Goal: Task Accomplishment & Management: Complete application form

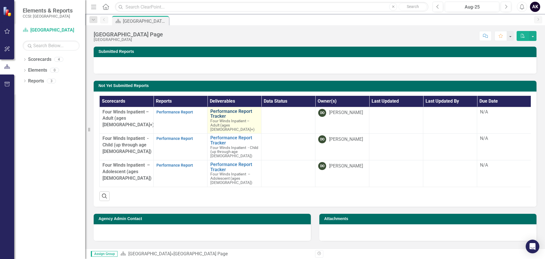
click at [226, 113] on link "Performance Report Tracker" at bounding box center [234, 114] width 48 height 10
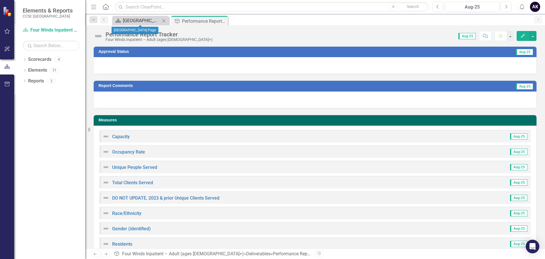
click at [134, 19] on div "[GEOGRAPHIC_DATA] Page" at bounding box center [141, 20] width 37 height 7
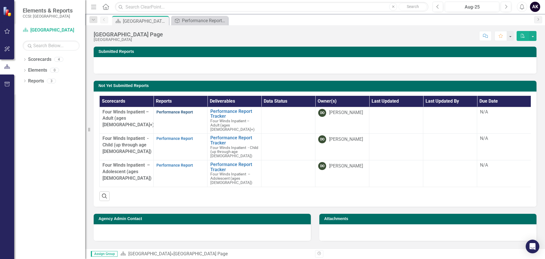
click at [170, 112] on link "Performance Report" at bounding box center [175, 112] width 37 height 5
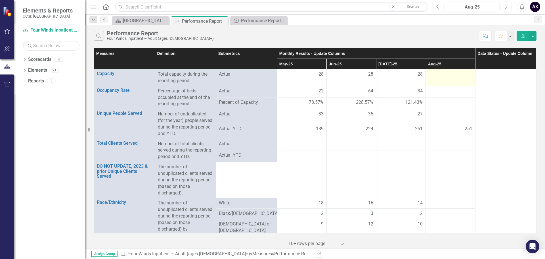
click at [437, 77] on div at bounding box center [451, 74] width 44 height 7
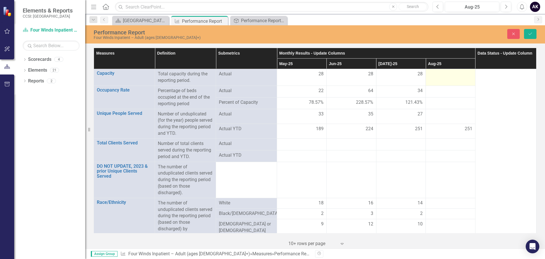
click at [437, 77] on div at bounding box center [451, 74] width 44 height 7
click at [437, 77] on input "number" at bounding box center [451, 76] width 44 height 11
type input "28"
click at [449, 93] on div at bounding box center [451, 90] width 44 height 7
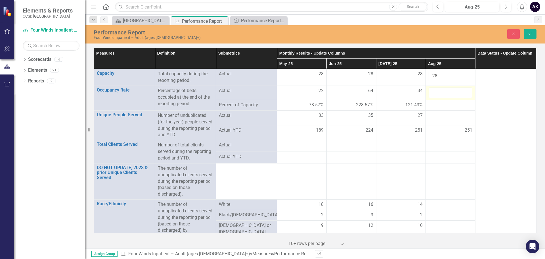
click at [449, 93] on input "number" at bounding box center [451, 92] width 44 height 11
type input "26"
click at [447, 117] on div at bounding box center [451, 115] width 44 height 7
click at [447, 117] on input "number" at bounding box center [451, 117] width 44 height 11
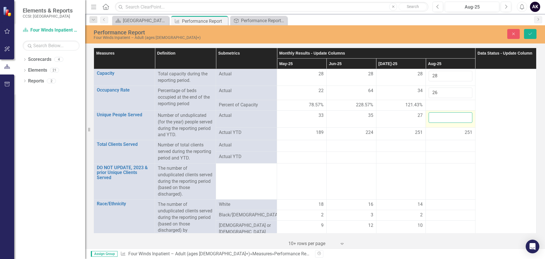
click at [447, 117] on input "number" at bounding box center [451, 117] width 44 height 11
type input "47"
click at [441, 145] on div at bounding box center [451, 145] width 44 height 7
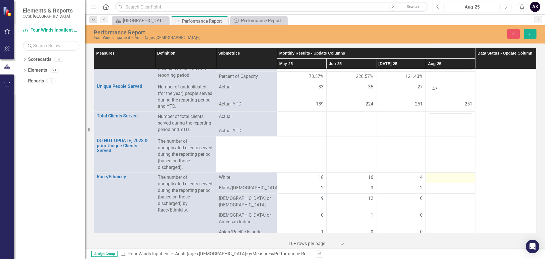
click at [442, 178] on div at bounding box center [451, 177] width 44 height 7
click at [442, 178] on input "number" at bounding box center [451, 179] width 44 height 11
type input "18"
click at [436, 196] on td at bounding box center [451, 192] width 50 height 11
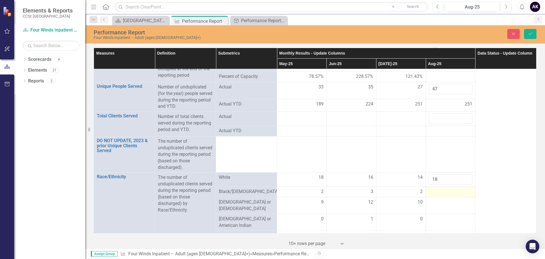
click at [434, 192] on div at bounding box center [451, 191] width 44 height 7
click at [434, 192] on input "number" at bounding box center [451, 193] width 44 height 11
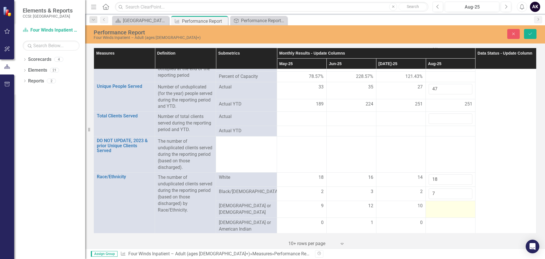
type input "7"
click at [442, 206] on div at bounding box center [451, 206] width 44 height 7
type input "19"
click at [446, 220] on div at bounding box center [451, 222] width 44 height 7
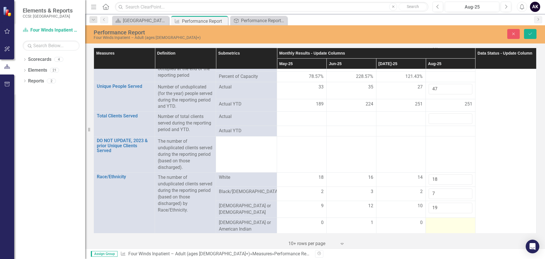
click at [446, 220] on div at bounding box center [451, 222] width 44 height 7
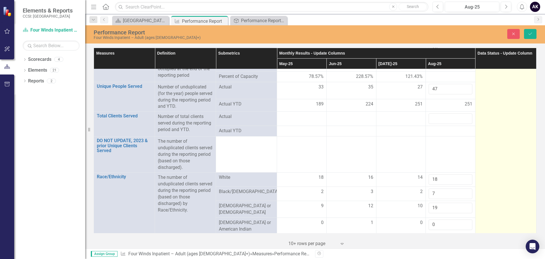
type input "0"
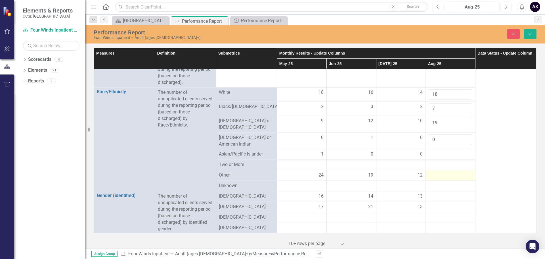
scroll to position [114, 0]
click at [440, 152] on div at bounding box center [451, 154] width 44 height 7
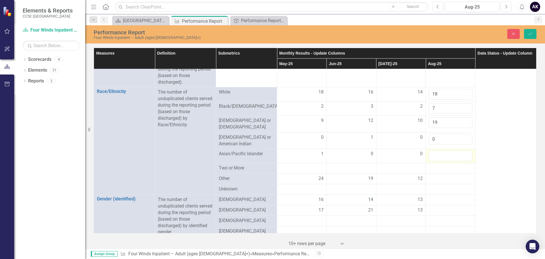
click at [440, 152] on input "number" at bounding box center [451, 156] width 44 height 11
type input "2"
click at [434, 178] on div at bounding box center [451, 178] width 44 height 7
click at [434, 178] on input "number" at bounding box center [451, 180] width 44 height 11
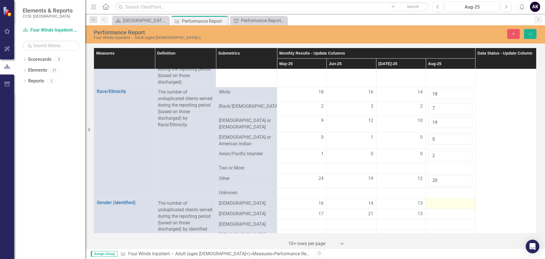
type input "20"
click at [456, 200] on div at bounding box center [451, 203] width 44 height 7
click at [456, 200] on input "number" at bounding box center [451, 205] width 44 height 11
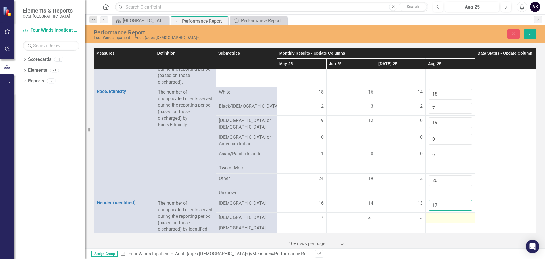
type input "17"
click at [432, 215] on div at bounding box center [451, 217] width 44 height 7
type input "30"
click at [468, 202] on input "17" at bounding box center [451, 205] width 44 height 11
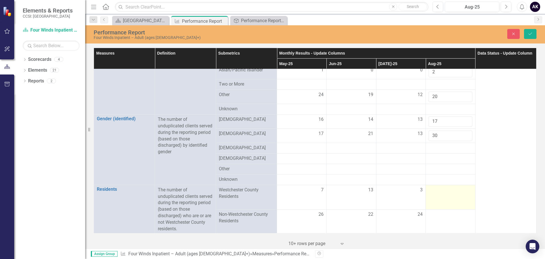
scroll to position [199, 0]
click at [445, 185] on div at bounding box center [451, 188] width 44 height 7
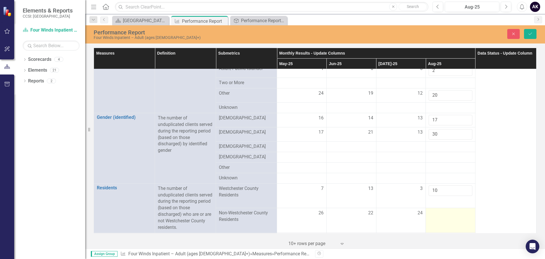
type input "10"
click at [439, 210] on div at bounding box center [451, 213] width 44 height 7
click at [439, 210] on input "number" at bounding box center [451, 215] width 44 height 11
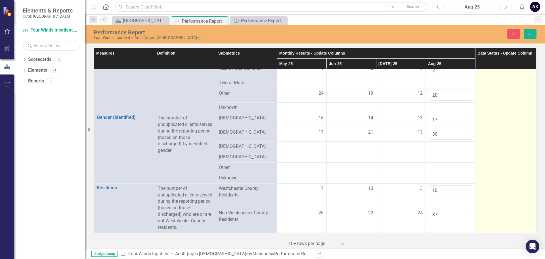
type input "37"
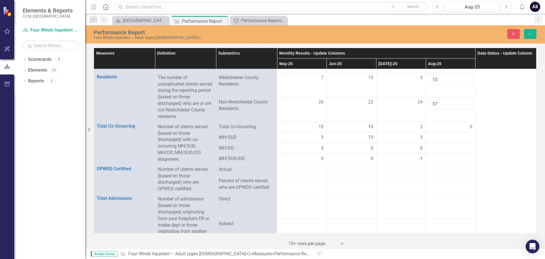
scroll to position [312, 0]
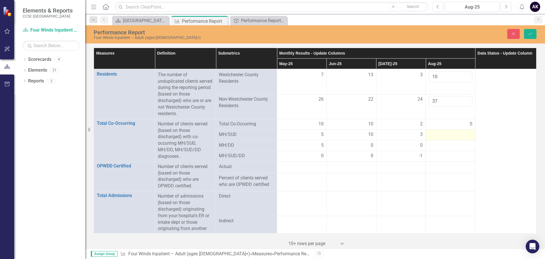
click at [442, 133] on div at bounding box center [451, 134] width 44 height 7
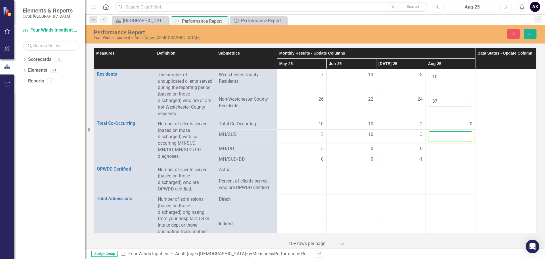
click at [442, 133] on input "number" at bounding box center [451, 136] width 44 height 11
type input "5"
click at [434, 148] on div at bounding box center [451, 148] width 44 height 7
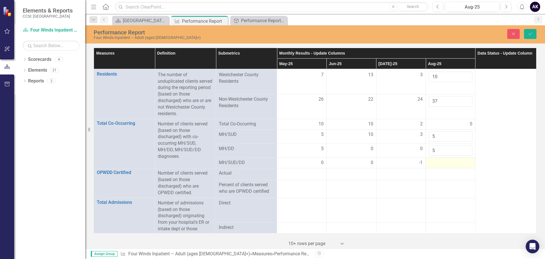
type input "5"
click at [443, 163] on div at bounding box center [451, 162] width 44 height 7
click at [442, 163] on div at bounding box center [451, 162] width 44 height 7
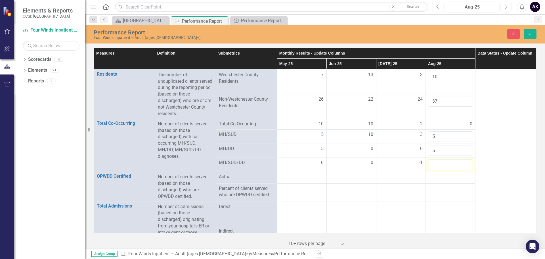
click at [442, 163] on input "number" at bounding box center [451, 164] width 44 height 11
type input "0"
click at [419, 160] on span "-1" at bounding box center [421, 162] width 4 height 7
click at [416, 160] on input "-1" at bounding box center [401, 164] width 44 height 11
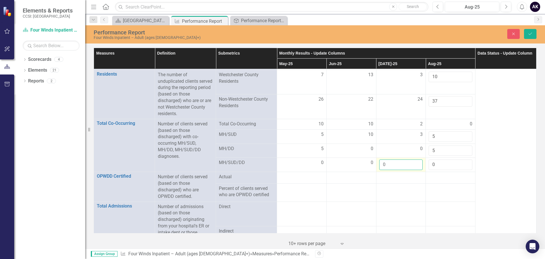
type input "0"
click at [415, 160] on input "0" at bounding box center [401, 164] width 44 height 11
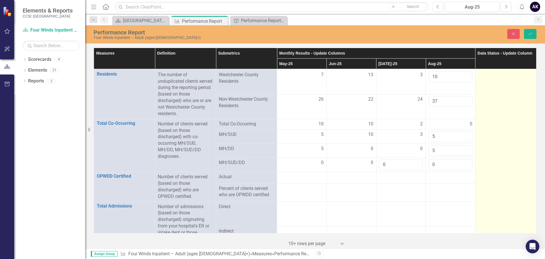
click at [495, 174] on td at bounding box center [505, 244] width 61 height 974
drag, startPoint x: 523, startPoint y: 179, endPoint x: 518, endPoint y: 176, distance: 4.8
click at [523, 179] on td at bounding box center [505, 244] width 61 height 974
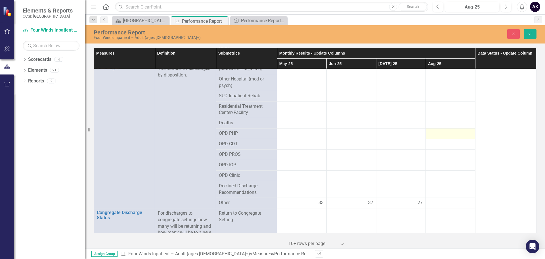
scroll to position [653, 0]
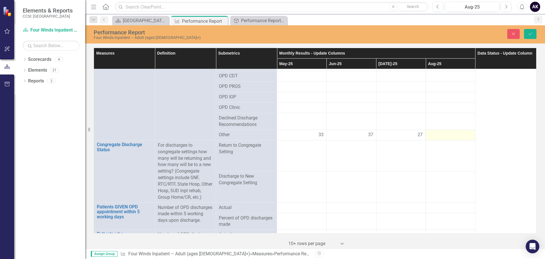
click at [431, 134] on div at bounding box center [451, 135] width 44 height 7
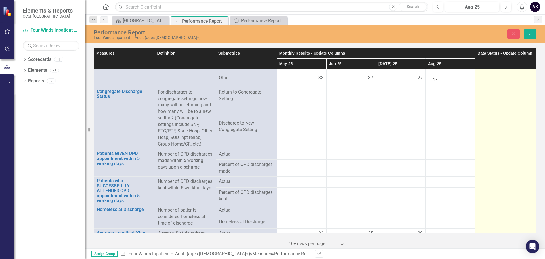
scroll to position [795, 0]
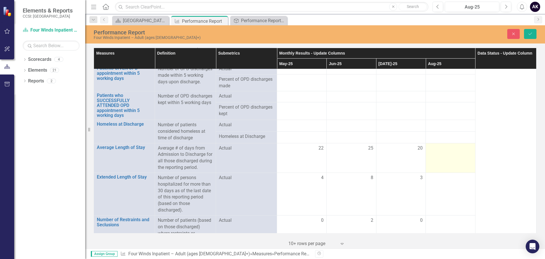
type input "47"
click at [447, 152] on div at bounding box center [451, 148] width 44 height 7
click at [447, 155] on input "number" at bounding box center [451, 150] width 44 height 11
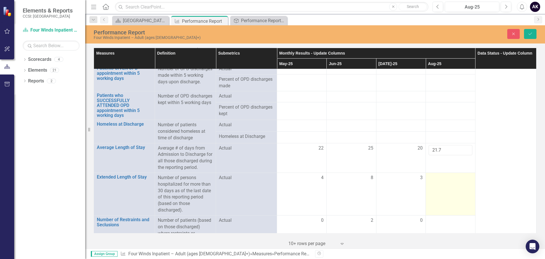
type input "21.7"
click at [438, 197] on td at bounding box center [451, 193] width 50 height 43
click at [438, 185] on input "number" at bounding box center [451, 179] width 44 height 11
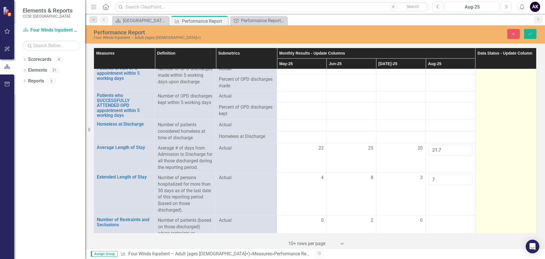
type input "7"
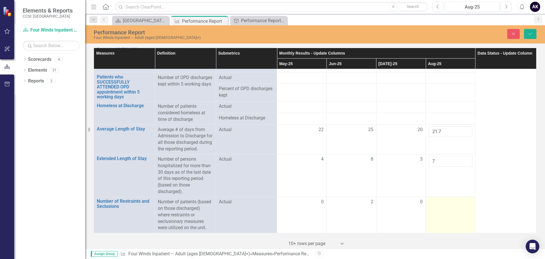
click at [440, 207] on td at bounding box center [451, 215] width 50 height 36
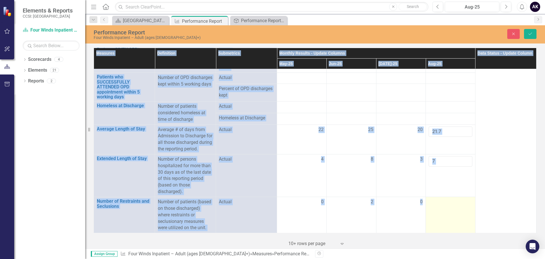
click at [440, 207] on td at bounding box center [451, 215] width 50 height 36
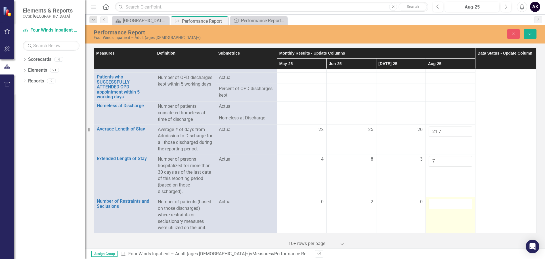
click at [440, 207] on input "number" at bounding box center [451, 204] width 44 height 11
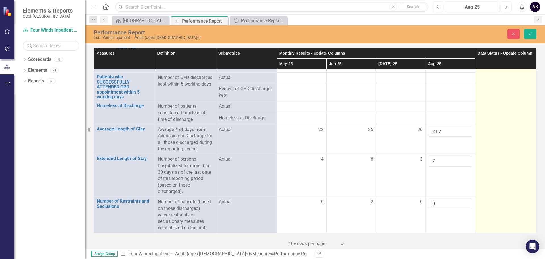
type input "0"
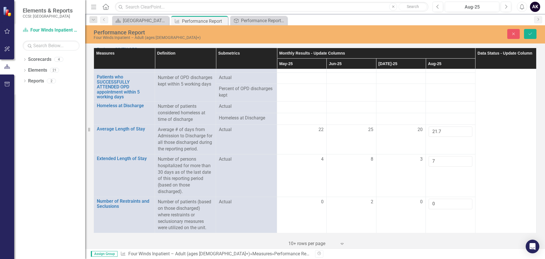
scroll to position [0, 0]
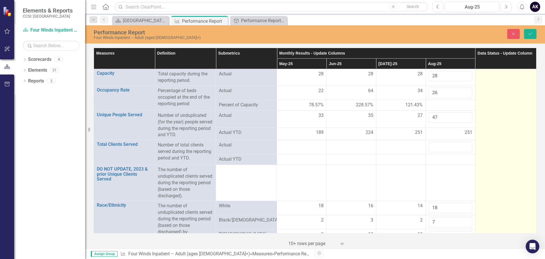
click at [484, 76] on div at bounding box center [506, 74] width 55 height 7
click at [484, 76] on div "Not Defined" at bounding box center [503, 76] width 41 height 7
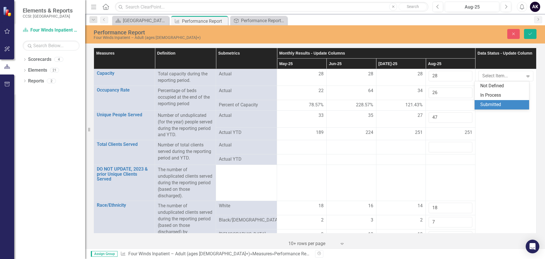
click at [492, 105] on div "Submitted" at bounding box center [503, 104] width 45 height 7
click at [530, 32] on icon "Save" at bounding box center [530, 34] width 5 height 4
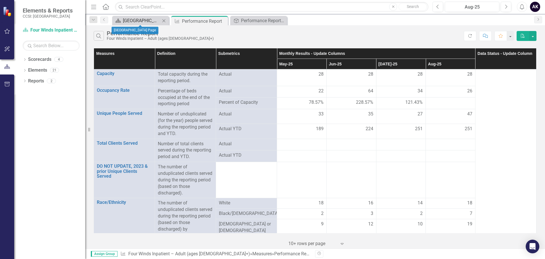
click at [153, 20] on div "[GEOGRAPHIC_DATA] Page" at bounding box center [141, 20] width 37 height 7
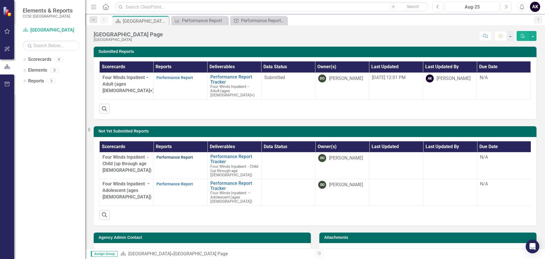
click at [169, 155] on link "Performance Report" at bounding box center [175, 157] width 37 height 5
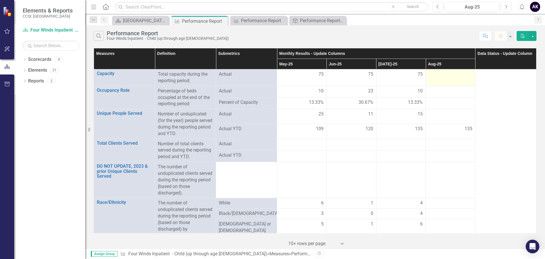
click at [446, 79] on td at bounding box center [451, 77] width 50 height 17
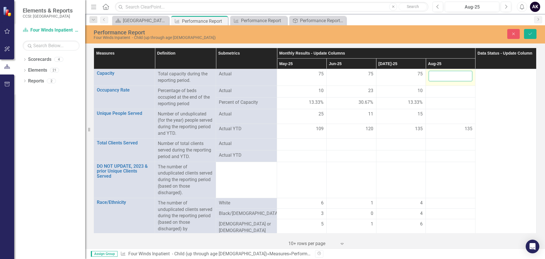
click at [446, 79] on input "number" at bounding box center [451, 76] width 44 height 11
type input "75"
click at [444, 89] on div at bounding box center [451, 90] width 44 height 7
click at [444, 89] on input "number" at bounding box center [451, 92] width 44 height 11
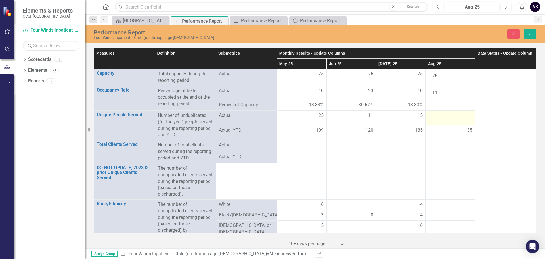
type input "11"
click at [437, 117] on div at bounding box center [451, 115] width 44 height 7
click at [437, 117] on input "number" at bounding box center [451, 117] width 44 height 11
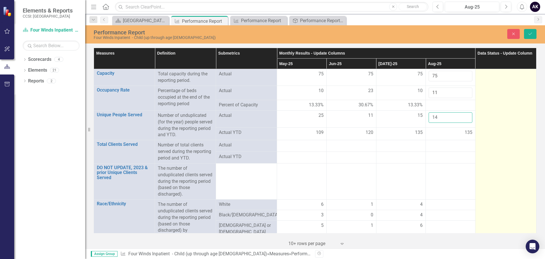
type input "14"
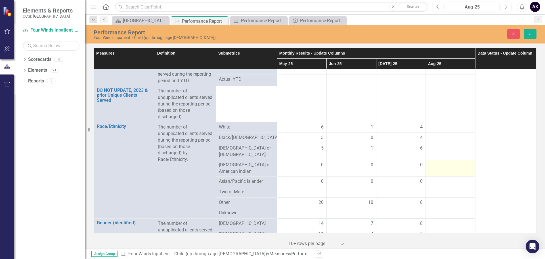
scroll to position [85, 0]
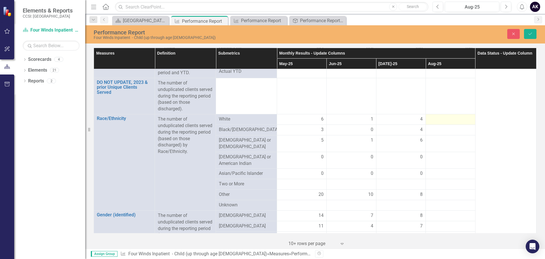
click at [441, 120] on div at bounding box center [451, 119] width 44 height 7
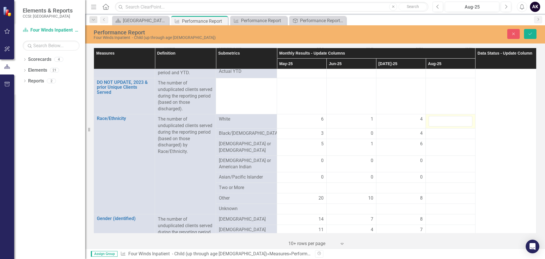
click at [441, 120] on input "number" at bounding box center [451, 121] width 44 height 11
type input "5"
click at [436, 135] on div at bounding box center [451, 133] width 44 height 7
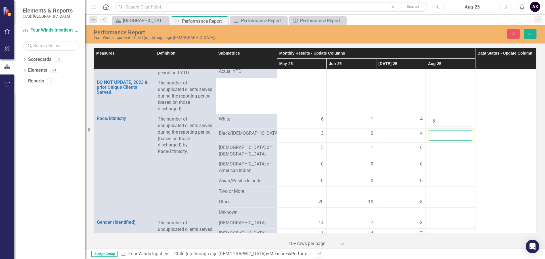
click at [436, 135] on input "number" at bounding box center [451, 135] width 44 height 11
type input "4"
click at [437, 149] on div at bounding box center [451, 147] width 44 height 7
type input "5"
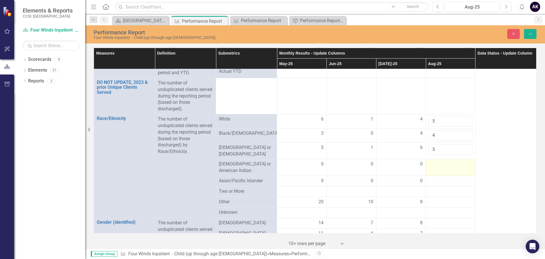
click at [443, 162] on div at bounding box center [451, 164] width 44 height 7
click at [443, 162] on input "number" at bounding box center [451, 166] width 44 height 11
type input "0"
click at [441, 178] on div at bounding box center [451, 181] width 44 height 7
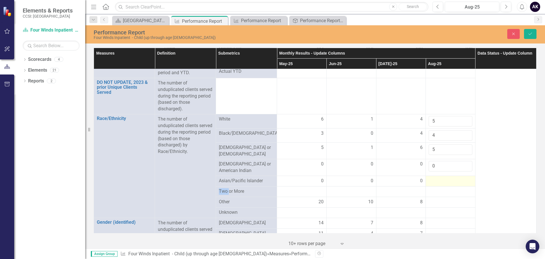
click at [441, 178] on div at bounding box center [451, 181] width 44 height 7
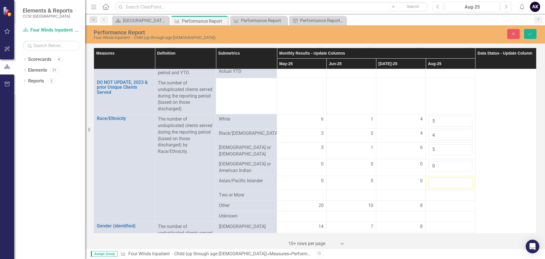
click at [441, 178] on input "number" at bounding box center [451, 183] width 44 height 11
type input "0"
click at [429, 202] on div at bounding box center [451, 205] width 44 height 7
click at [429, 202] on input "number" at bounding box center [451, 207] width 44 height 11
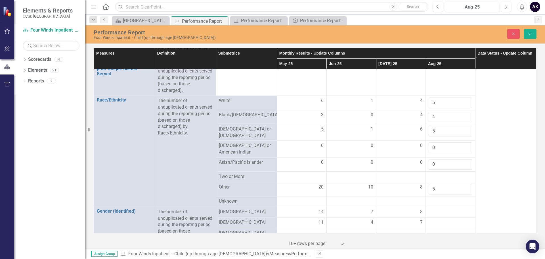
scroll to position [114, 0]
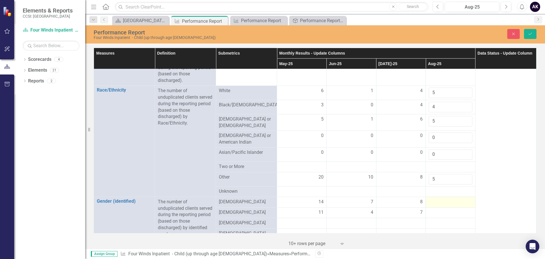
type input "5"
click at [451, 201] on div at bounding box center [451, 202] width 44 height 7
click at [451, 201] on input "number" at bounding box center [451, 204] width 44 height 11
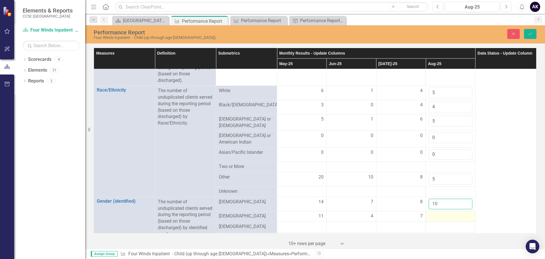
type input "10"
click at [441, 214] on div at bounding box center [451, 216] width 44 height 7
click at [442, 214] on div at bounding box center [451, 216] width 44 height 7
click at [442, 214] on input "number" at bounding box center [451, 218] width 44 height 11
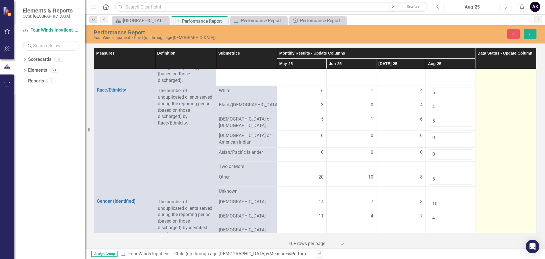
type input "4"
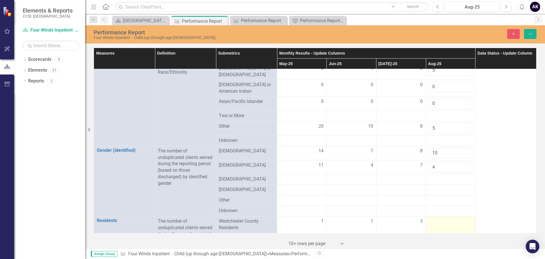
scroll to position [227, 0]
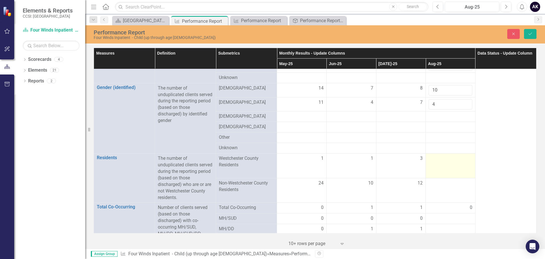
click at [441, 160] on td at bounding box center [451, 165] width 50 height 24
type input "0"
click at [444, 217] on div at bounding box center [451, 218] width 44 height 7
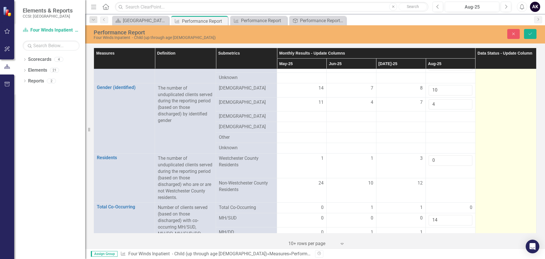
type input "14"
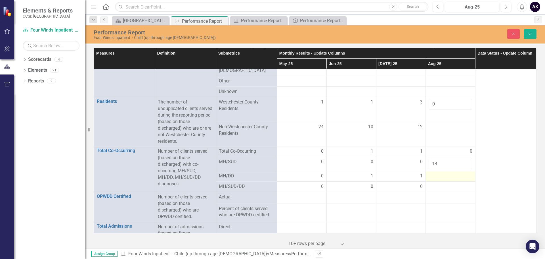
scroll to position [284, 0]
click at [429, 170] on td at bounding box center [451, 175] width 50 height 11
click at [437, 172] on input "number" at bounding box center [451, 177] width 44 height 11
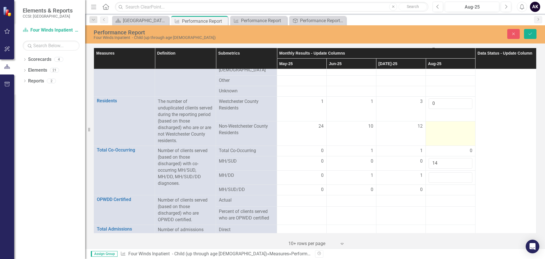
click at [431, 125] on div at bounding box center [451, 126] width 44 height 7
click at [431, 125] on input "number" at bounding box center [451, 128] width 44 height 11
type input "14"
click at [440, 161] on input "14" at bounding box center [451, 163] width 44 height 11
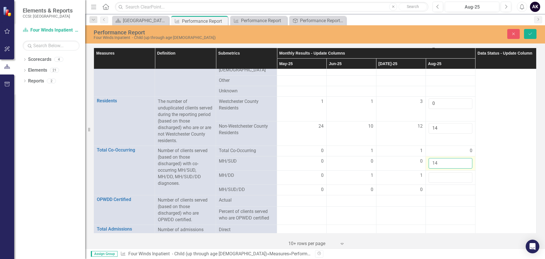
click at [440, 161] on input "14" at bounding box center [451, 163] width 44 height 11
type input "1"
click at [436, 178] on input "number" at bounding box center [451, 177] width 44 height 11
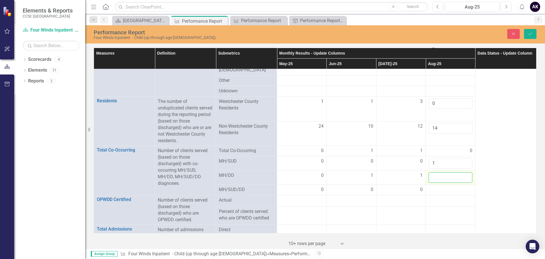
click at [436, 178] on input "number" at bounding box center [451, 177] width 44 height 11
type input "2"
click at [434, 190] on div at bounding box center [451, 189] width 44 height 7
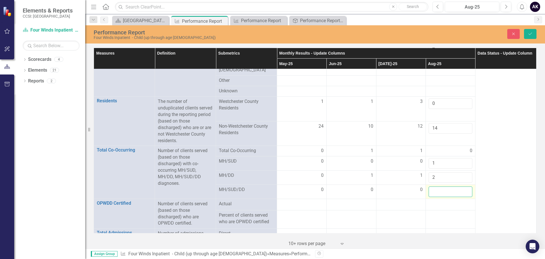
click at [434, 190] on input "number" at bounding box center [451, 191] width 44 height 11
type input "0"
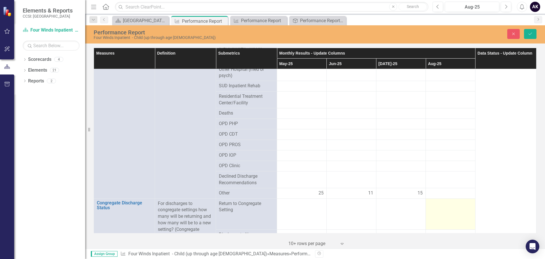
scroll to position [653, 0]
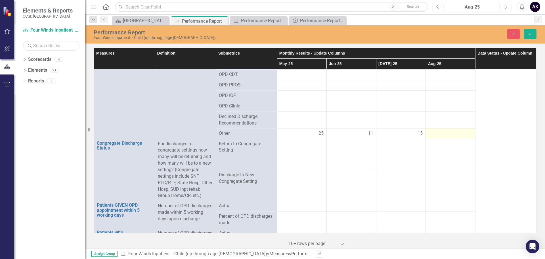
click at [432, 133] on div at bounding box center [451, 133] width 44 height 7
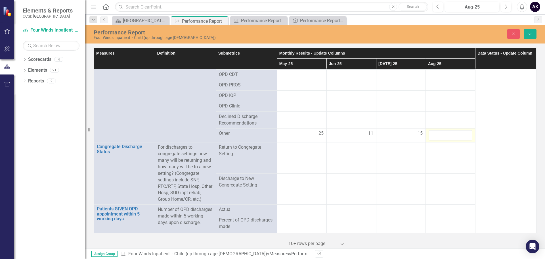
click at [432, 133] on input "number" at bounding box center [451, 135] width 44 height 11
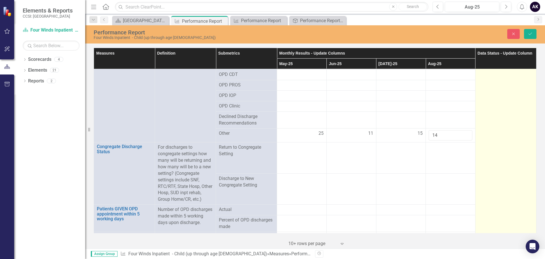
type input "14"
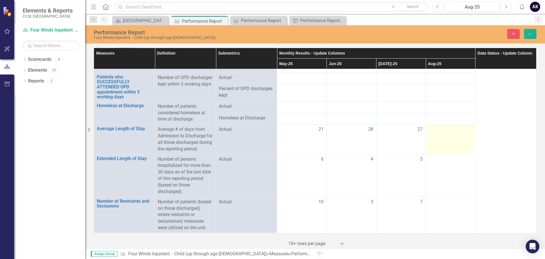
scroll to position [825, 0]
click at [442, 126] on div at bounding box center [451, 129] width 44 height 7
click at [442, 126] on input "number" at bounding box center [451, 131] width 44 height 11
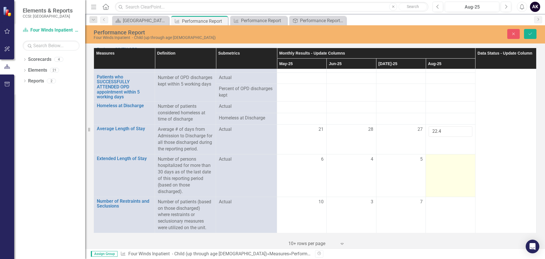
type input "22.4"
click at [444, 166] on td at bounding box center [451, 175] width 50 height 43
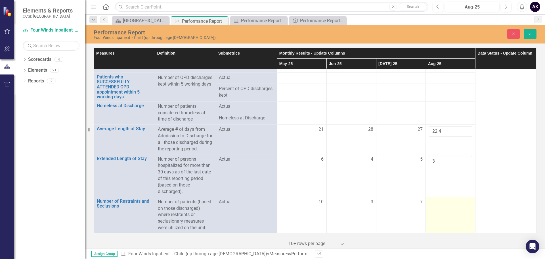
type input "3"
click at [441, 210] on td at bounding box center [451, 215] width 50 height 36
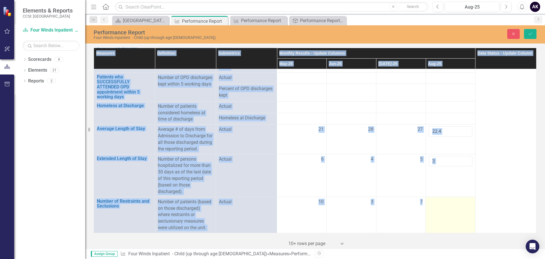
click at [441, 209] on td at bounding box center [451, 215] width 50 height 36
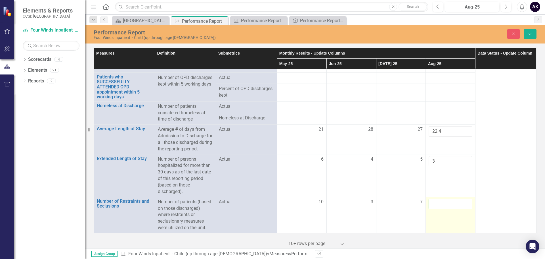
click at [441, 209] on input "number" at bounding box center [451, 204] width 44 height 11
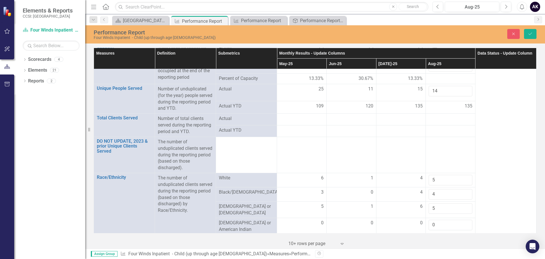
scroll to position [0, 0]
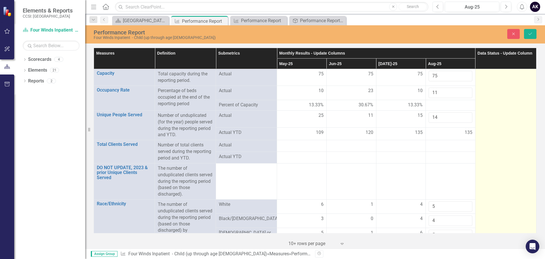
type input "7"
click at [495, 78] on div "Not Defined" at bounding box center [503, 76] width 41 height 7
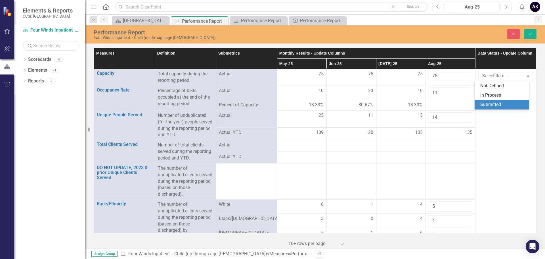
click at [493, 102] on div "Submitted" at bounding box center [503, 104] width 45 height 7
click at [532, 32] on icon "Save" at bounding box center [530, 34] width 5 height 4
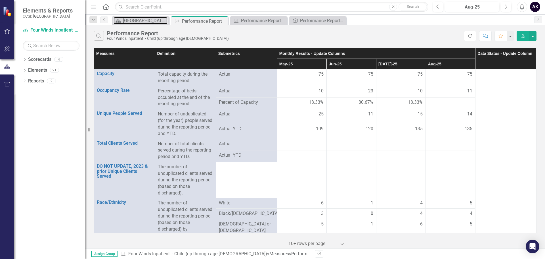
click at [135, 21] on div "[GEOGRAPHIC_DATA] Page" at bounding box center [145, 20] width 45 height 7
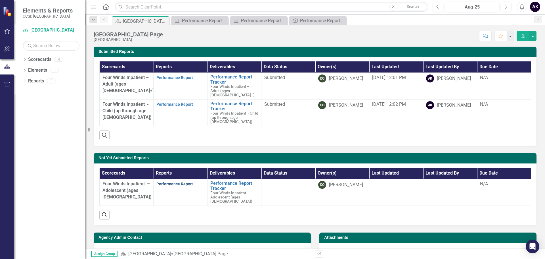
click at [176, 182] on link "Performance Report" at bounding box center [175, 184] width 37 height 5
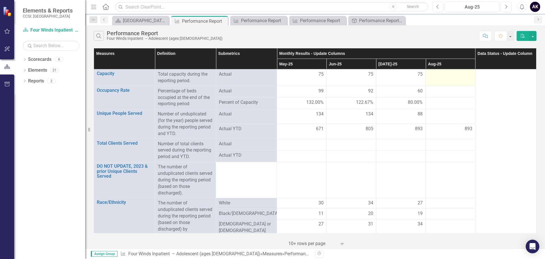
click at [436, 77] on div at bounding box center [451, 74] width 44 height 7
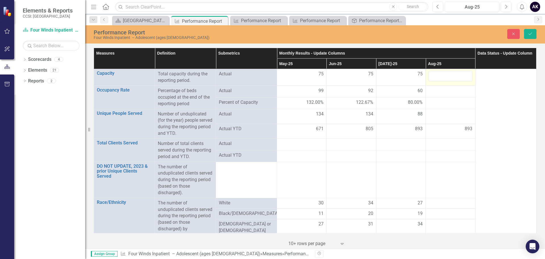
click at [436, 77] on div at bounding box center [451, 76] width 44 height 11
click at [436, 77] on input "number" at bounding box center [451, 76] width 44 height 11
type input "75"
click at [447, 95] on td at bounding box center [451, 92] width 50 height 12
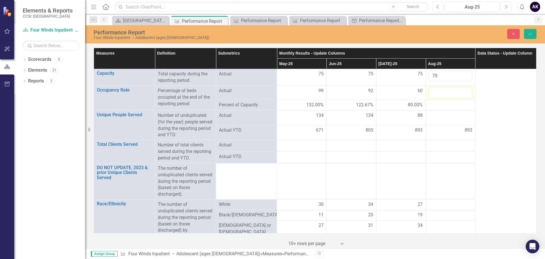
click at [447, 95] on input "number" at bounding box center [451, 92] width 44 height 11
type input "61"
click at [443, 120] on td at bounding box center [451, 117] width 50 height 15
click at [443, 120] on input "number" at bounding box center [451, 117] width 44 height 11
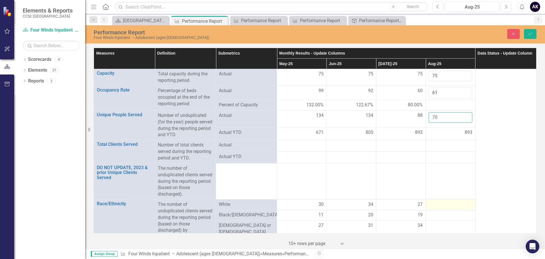
type input "70"
click at [433, 203] on div at bounding box center [451, 204] width 44 height 7
click at [433, 203] on input "number" at bounding box center [451, 206] width 44 height 11
type input "22"
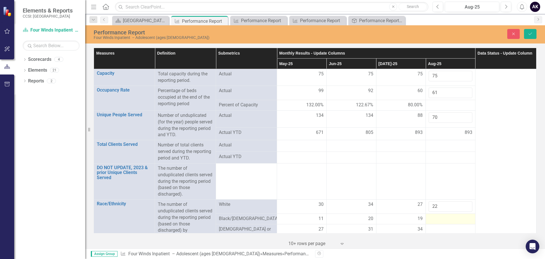
click at [437, 222] on div at bounding box center [451, 218] width 44 height 7
click at [437, 222] on input "number" at bounding box center [451, 220] width 44 height 11
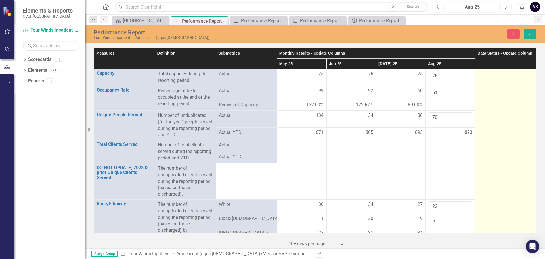
type input "6"
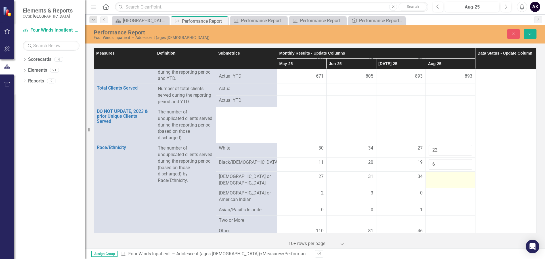
scroll to position [57, 0]
click at [447, 174] on div at bounding box center [451, 176] width 44 height 7
type input "28"
click at [440, 189] on div at bounding box center [451, 192] width 44 height 7
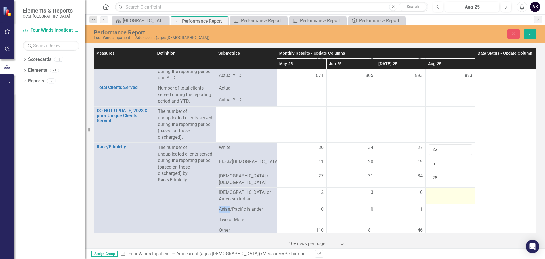
click at [440, 189] on div at bounding box center [451, 192] width 44 height 7
type input "0"
click at [440, 208] on div at bounding box center [451, 209] width 44 height 7
click at [440, 208] on input "number" at bounding box center [451, 211] width 44 height 11
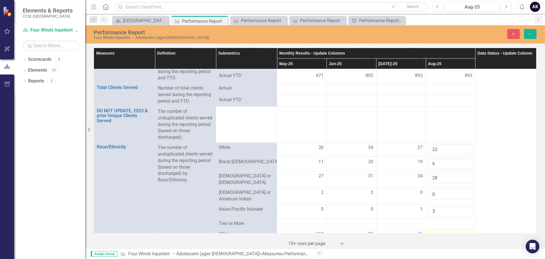
type input "3"
click at [434, 231] on div at bounding box center [451, 234] width 44 height 7
click at [434, 231] on input "number" at bounding box center [451, 236] width 44 height 11
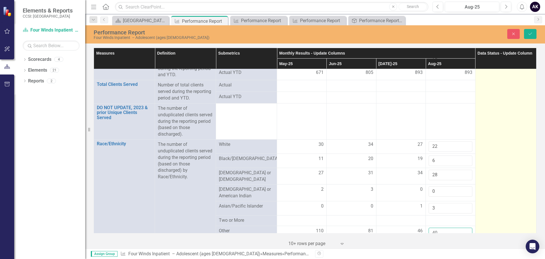
type input "40"
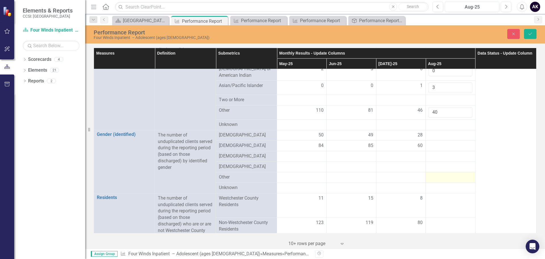
scroll to position [230, 0]
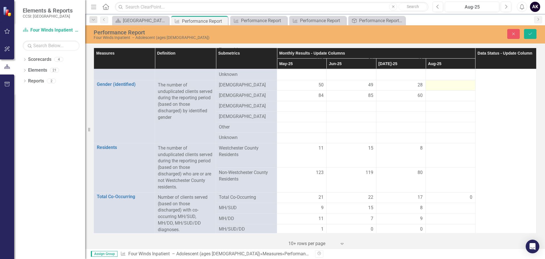
click at [434, 85] on div at bounding box center [451, 85] width 44 height 7
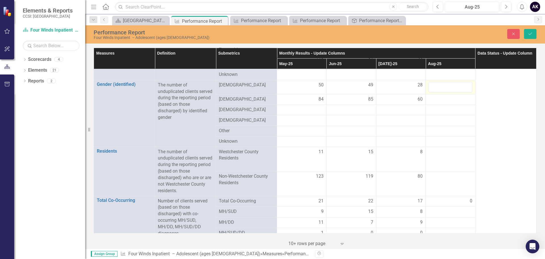
click at [434, 85] on input "number" at bounding box center [451, 87] width 44 height 11
type input "26"
click at [430, 96] on div at bounding box center [451, 99] width 44 height 7
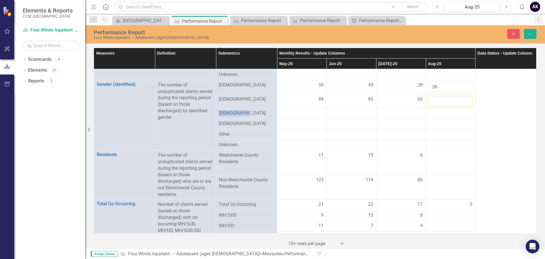
click at [430, 96] on input "number" at bounding box center [451, 101] width 44 height 11
type input "44"
click at [442, 153] on div at bounding box center [451, 155] width 44 height 7
type input "10"
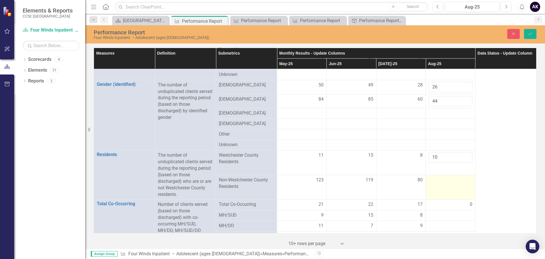
click at [443, 178] on div at bounding box center [451, 180] width 44 height 7
click at [443, 178] on input "number" at bounding box center [451, 182] width 44 height 11
type input "60"
click at [454, 213] on div at bounding box center [451, 215] width 44 height 7
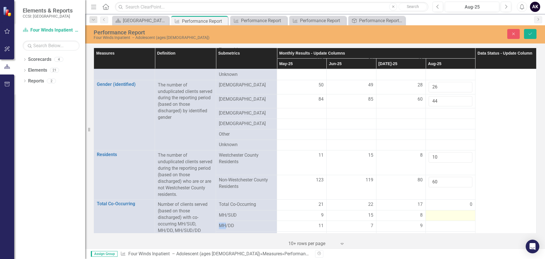
click at [454, 213] on div at bounding box center [451, 215] width 44 height 7
click at [454, 213] on input "number" at bounding box center [451, 217] width 44 height 11
type input "6"
click at [450, 228] on div at bounding box center [451, 229] width 44 height 7
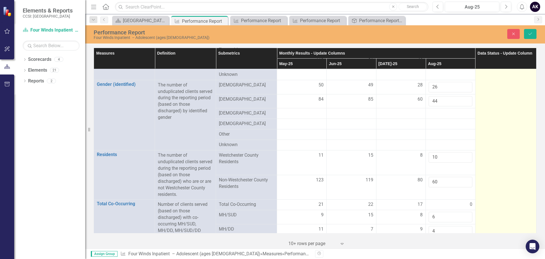
type input "4"
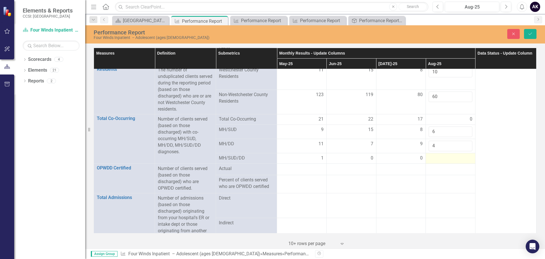
click at [448, 156] on div at bounding box center [451, 158] width 44 height 7
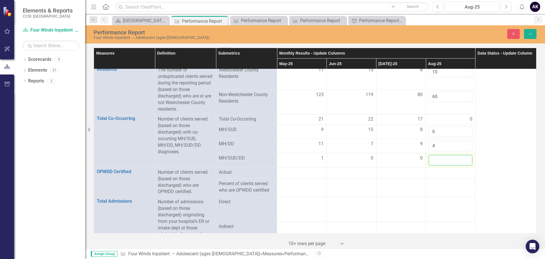
click at [448, 156] on input "number" at bounding box center [451, 160] width 44 height 11
type input "0"
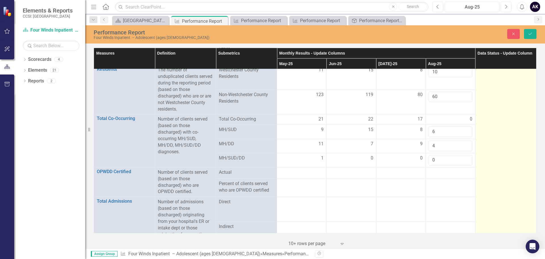
click at [516, 176] on td at bounding box center [505, 239] width 61 height 973
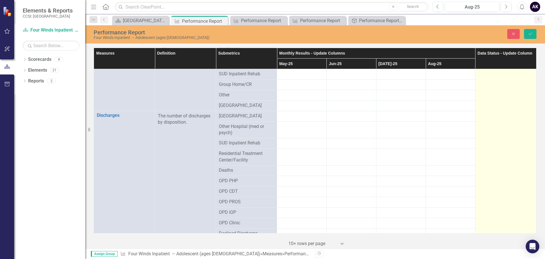
scroll to position [600, 0]
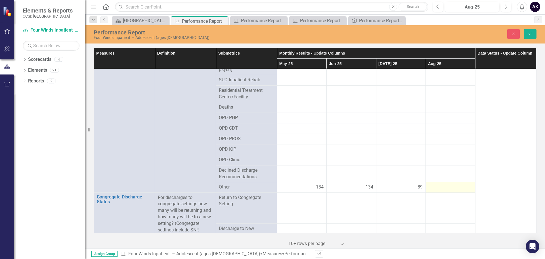
click at [431, 185] on div at bounding box center [451, 187] width 44 height 7
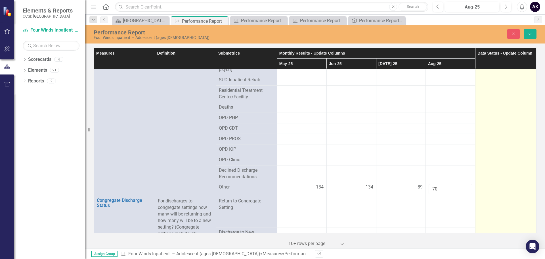
type input "70"
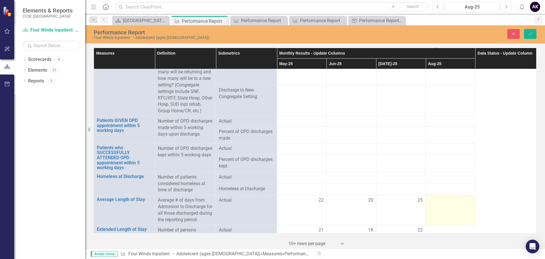
click at [436, 210] on td at bounding box center [451, 210] width 50 height 30
click at [436, 207] on input "number" at bounding box center [451, 202] width 44 height 11
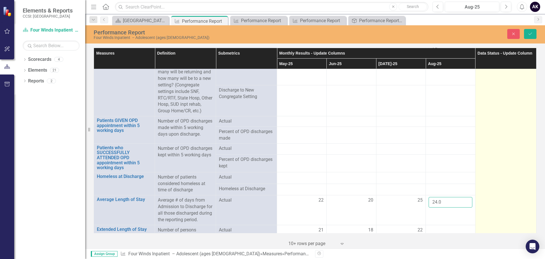
type input "24.0"
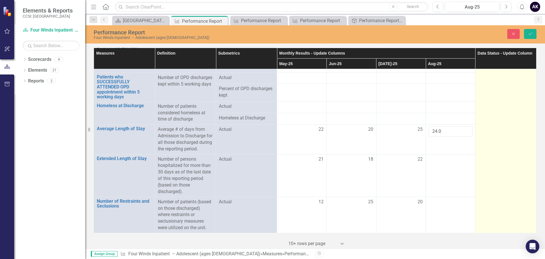
scroll to position [825, 0]
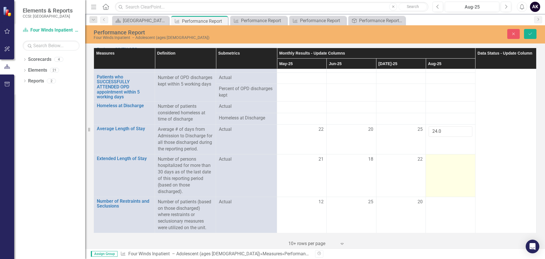
click at [446, 164] on td at bounding box center [451, 175] width 50 height 43
click at [446, 164] on input "number" at bounding box center [451, 161] width 44 height 11
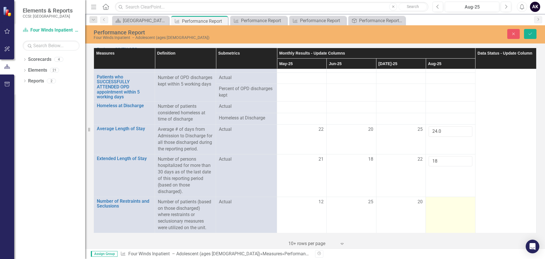
type input "18"
click at [440, 204] on div at bounding box center [451, 202] width 44 height 7
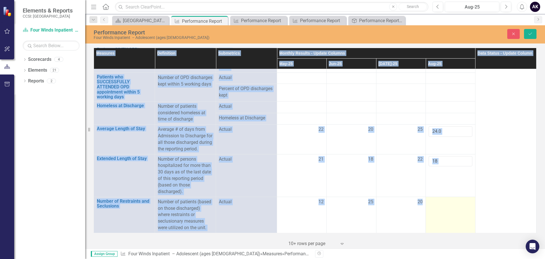
click at [440, 204] on div at bounding box center [451, 202] width 44 height 7
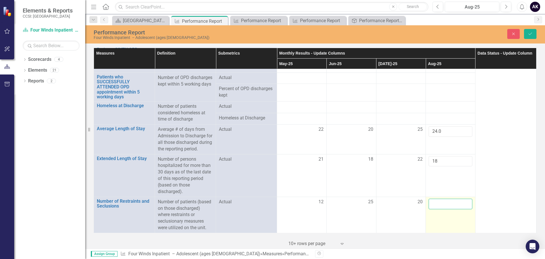
click at [440, 204] on input "number" at bounding box center [451, 204] width 44 height 11
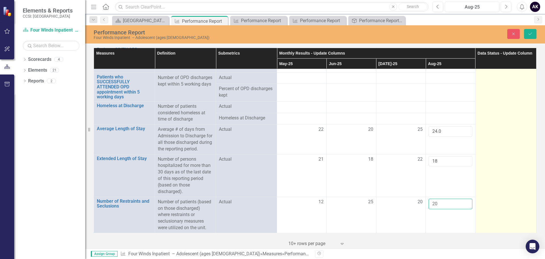
type input "20"
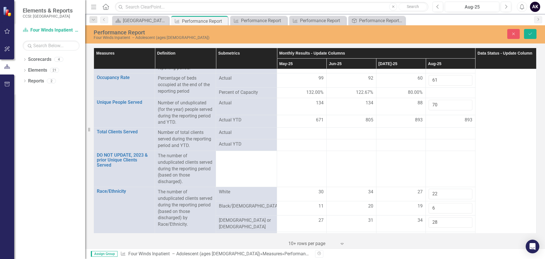
scroll to position [0, 0]
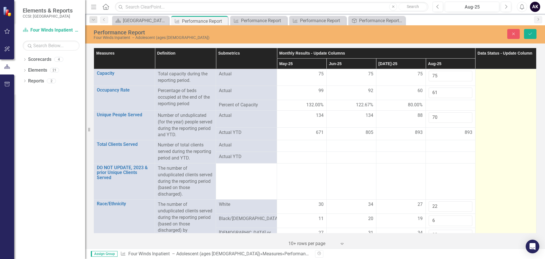
click at [493, 77] on div at bounding box center [506, 74] width 55 height 7
click at [493, 77] on div "Not Defined" at bounding box center [503, 76] width 41 height 7
click at [493, 76] on div "Not Defined" at bounding box center [503, 76] width 41 height 7
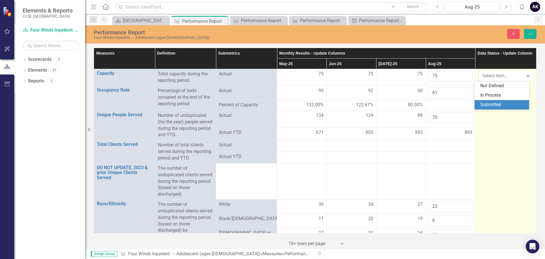
click at [496, 101] on div "Submitted" at bounding box center [503, 104] width 45 height 7
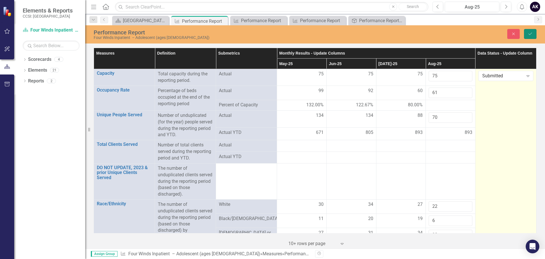
click at [528, 31] on button "Save" at bounding box center [530, 34] width 12 height 10
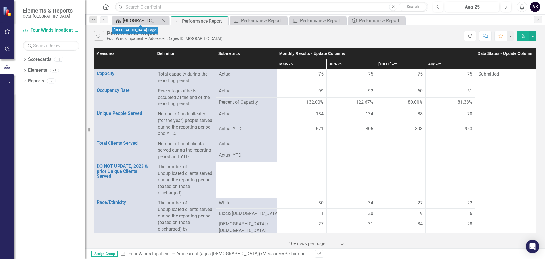
click at [137, 20] on div "[GEOGRAPHIC_DATA] Page" at bounding box center [141, 20] width 37 height 7
